Goal: Go to known website: Access a specific website the user already knows

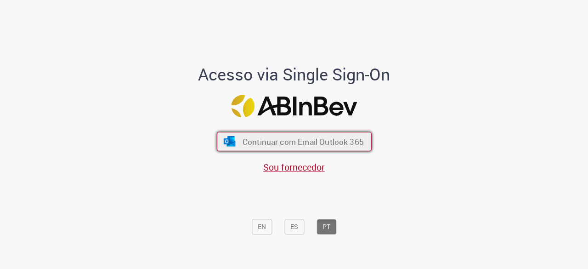
click at [326, 143] on span "Continuar com Email Outlook 365" at bounding box center [302, 142] width 121 height 11
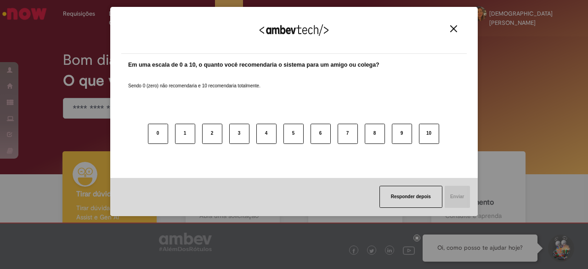
click at [447, 34] on div "Agradecemos seu feedback!" at bounding box center [294, 36] width 346 height 36
click at [454, 31] on img "Close" at bounding box center [453, 28] width 7 height 7
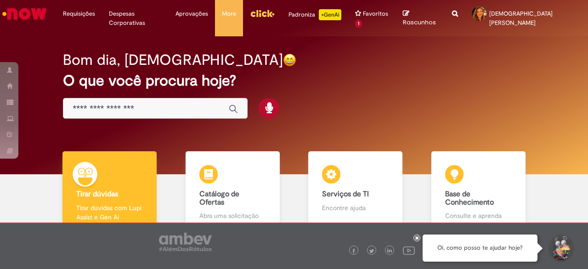
click at [271, 17] on img "Menu Cabeçalho" at bounding box center [262, 13] width 25 height 14
click at [275, 10] on img "Menu Cabeçalho" at bounding box center [262, 13] width 25 height 14
